Goal: Task Accomplishment & Management: Manage account settings

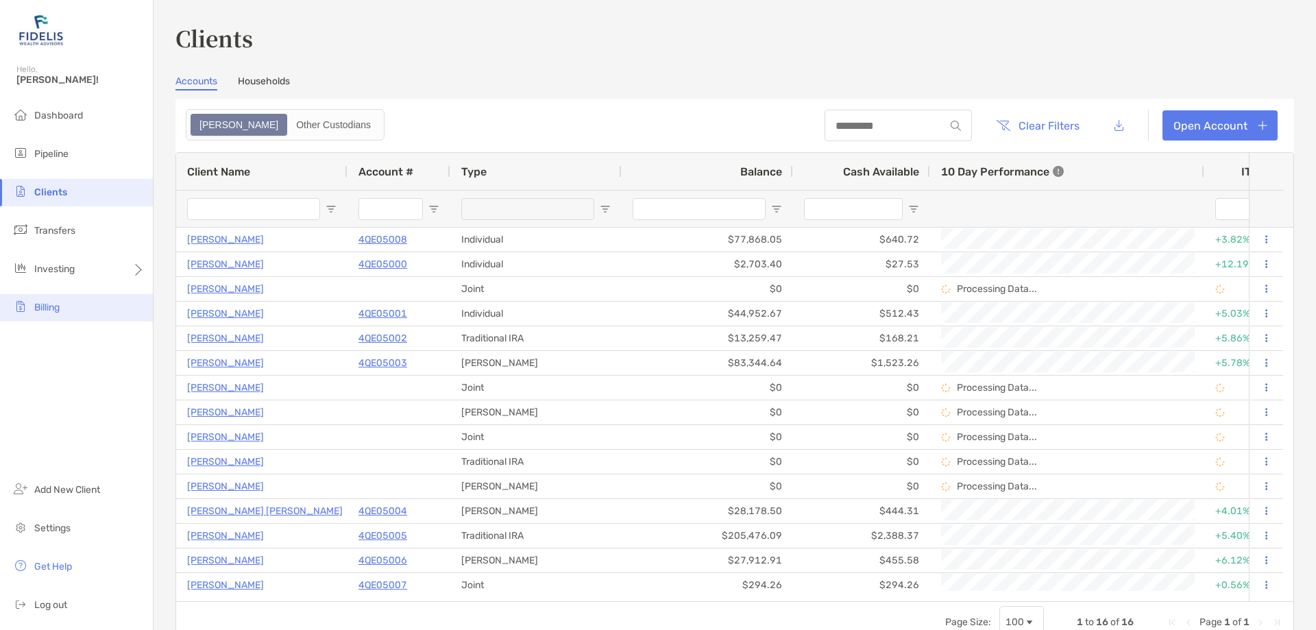
click at [49, 308] on span "Billing" at bounding box center [46, 308] width 25 height 12
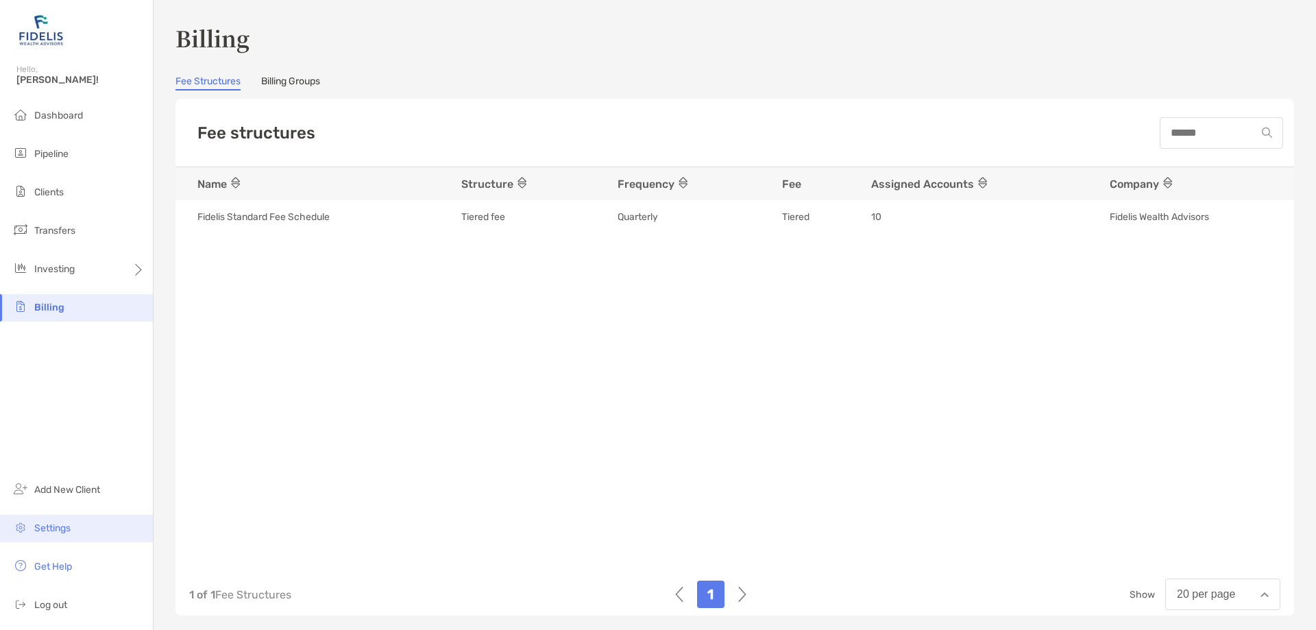
click at [53, 524] on span "Settings" at bounding box center [52, 528] width 36 height 12
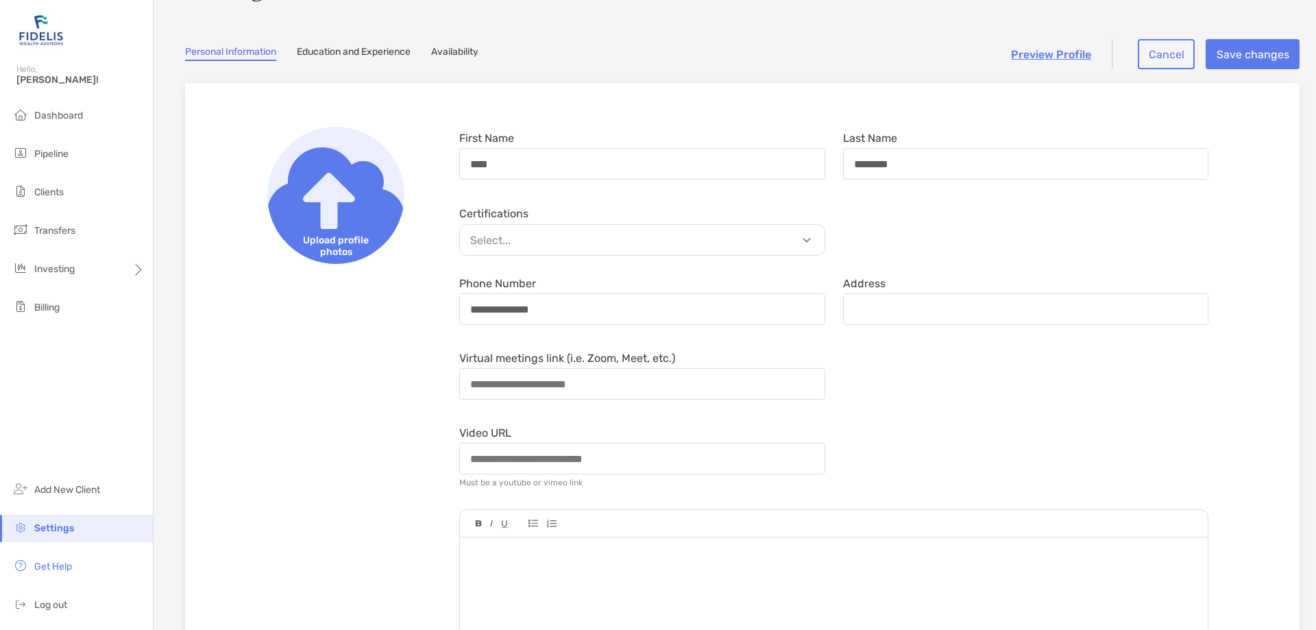
scroll to position [1, 0]
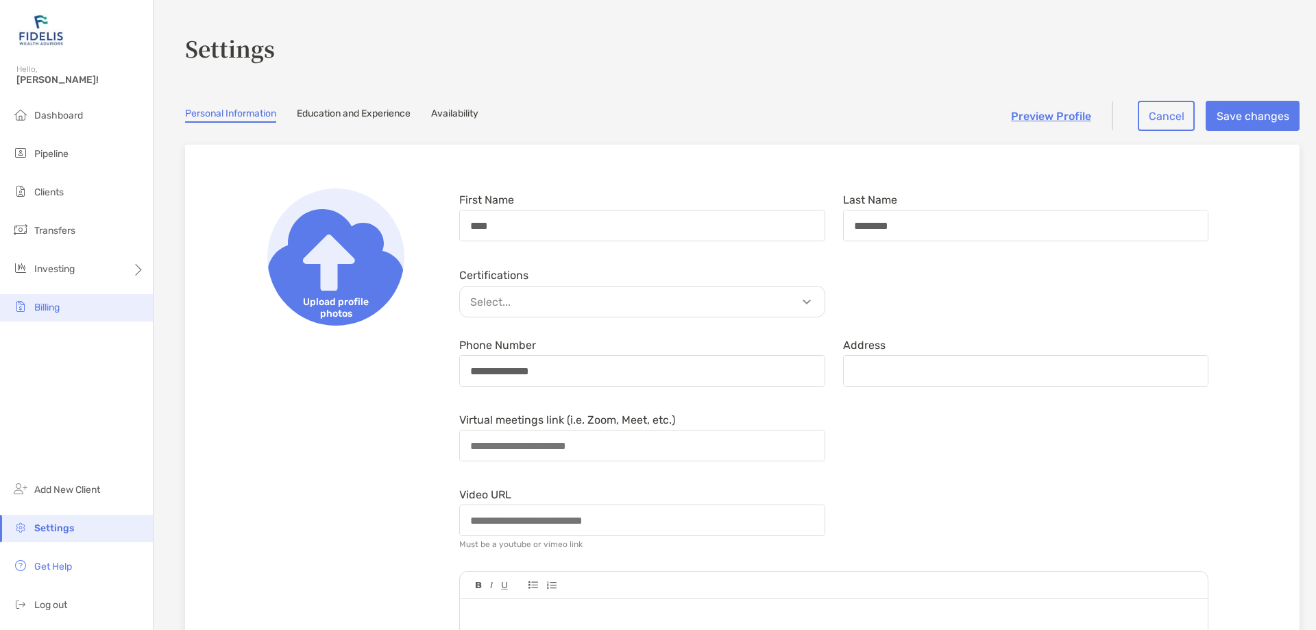
click at [51, 304] on span "Billing" at bounding box center [46, 308] width 25 height 12
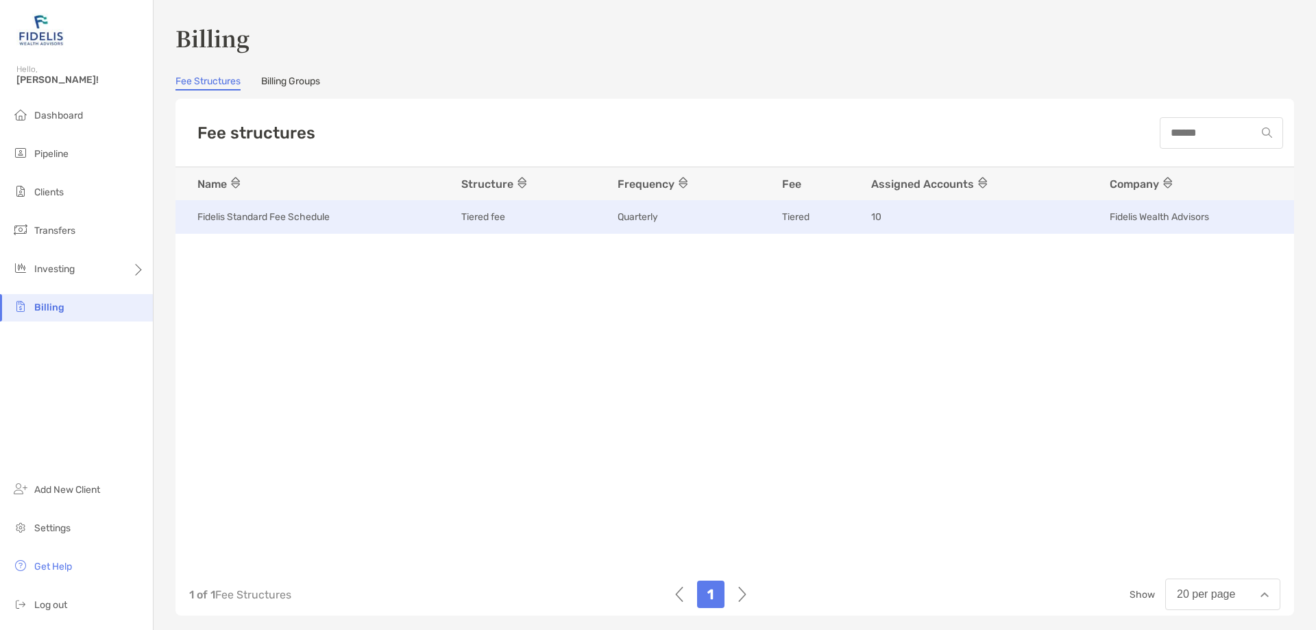
click at [481, 221] on span "Tiered fee" at bounding box center [483, 216] width 44 height 13
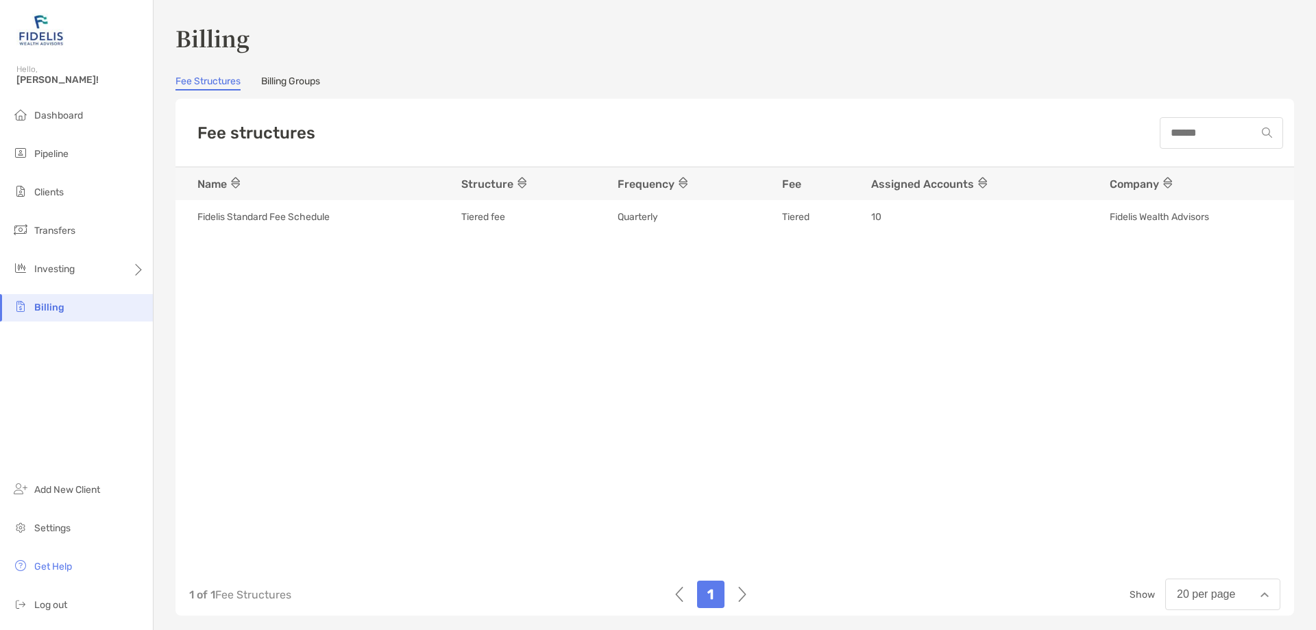
click at [289, 82] on link "Billing Groups" at bounding box center [290, 82] width 59 height 15
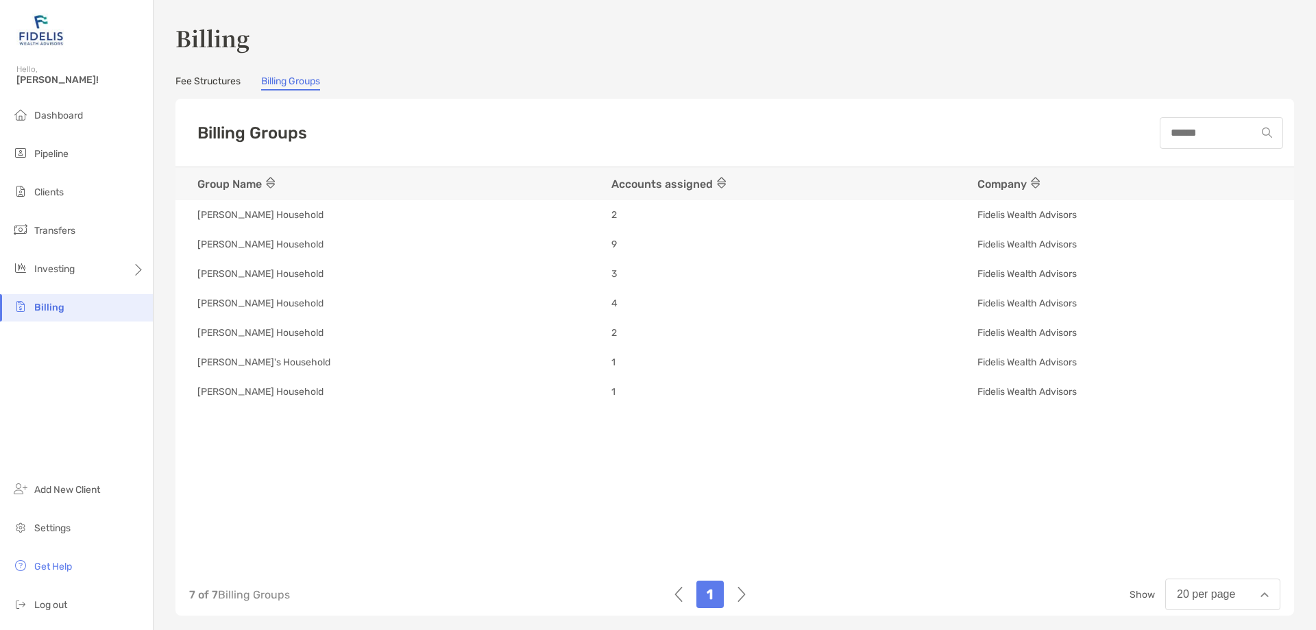
click at [204, 82] on link "Fee Structures" at bounding box center [208, 82] width 65 height 15
